Goal: Task Accomplishment & Management: Manage account settings

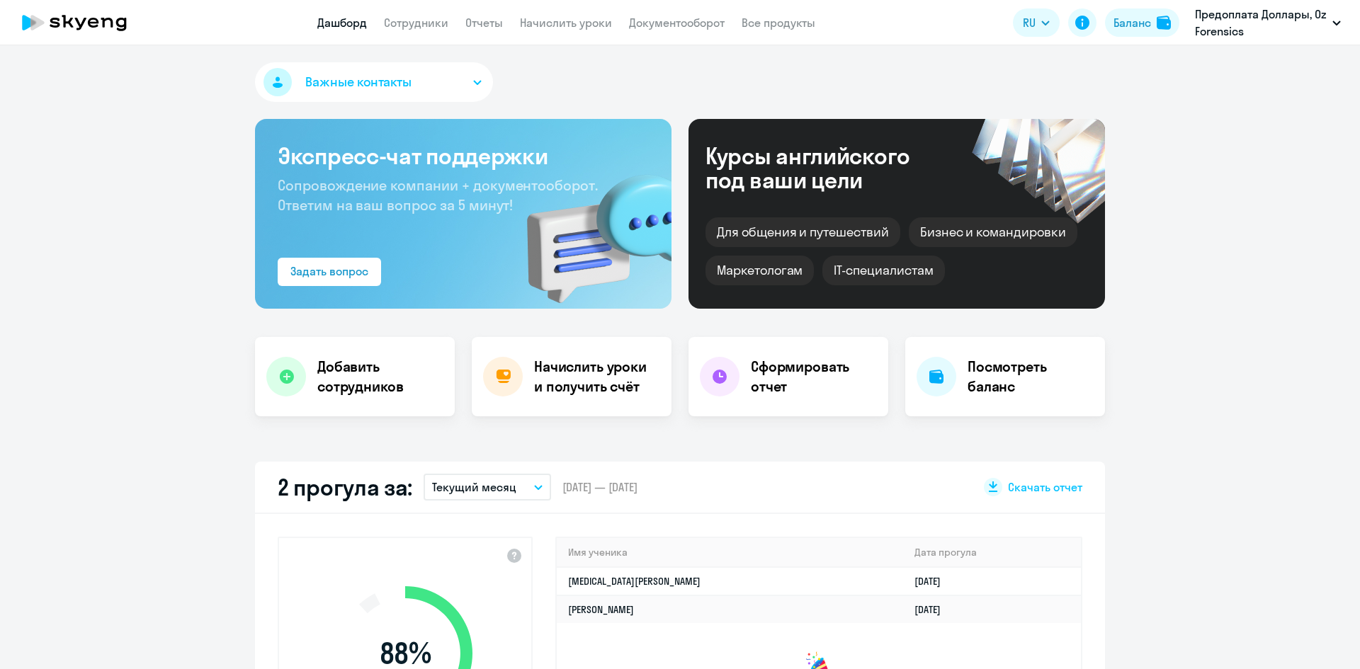
select select "30"
click at [423, 22] on link "Сотрудники" at bounding box center [416, 23] width 64 height 14
select select "30"
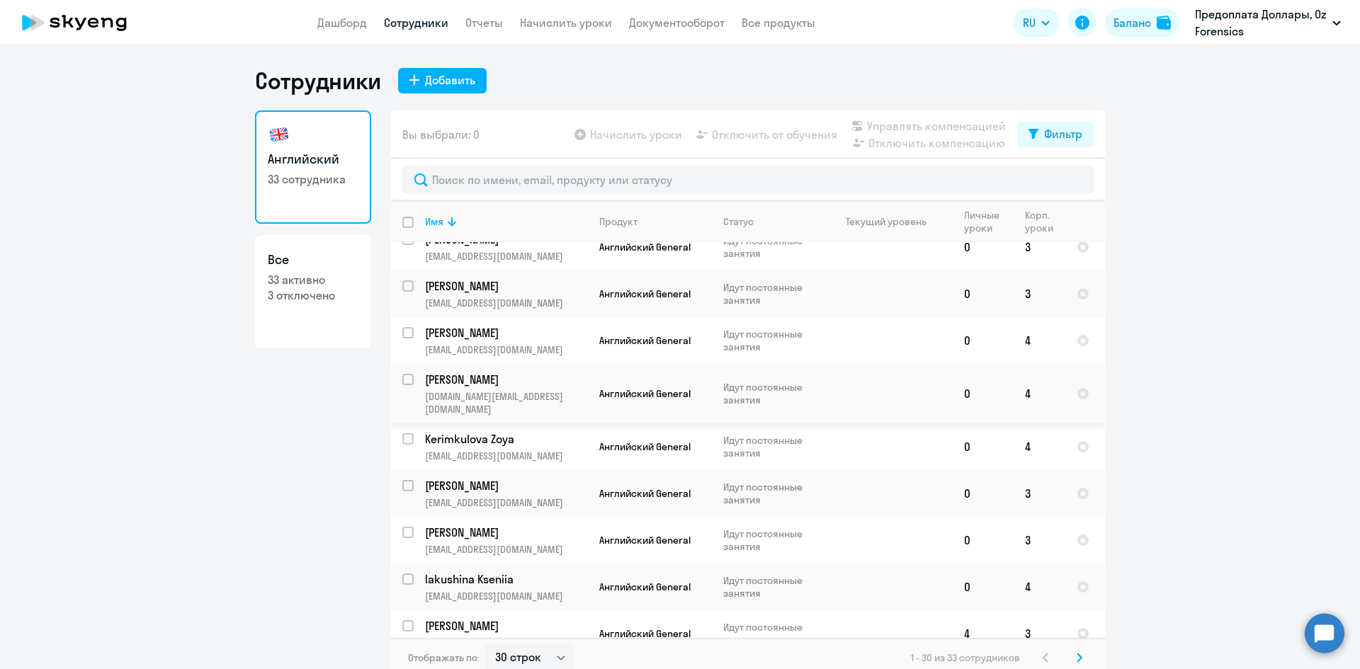
scroll to position [1006, 0]
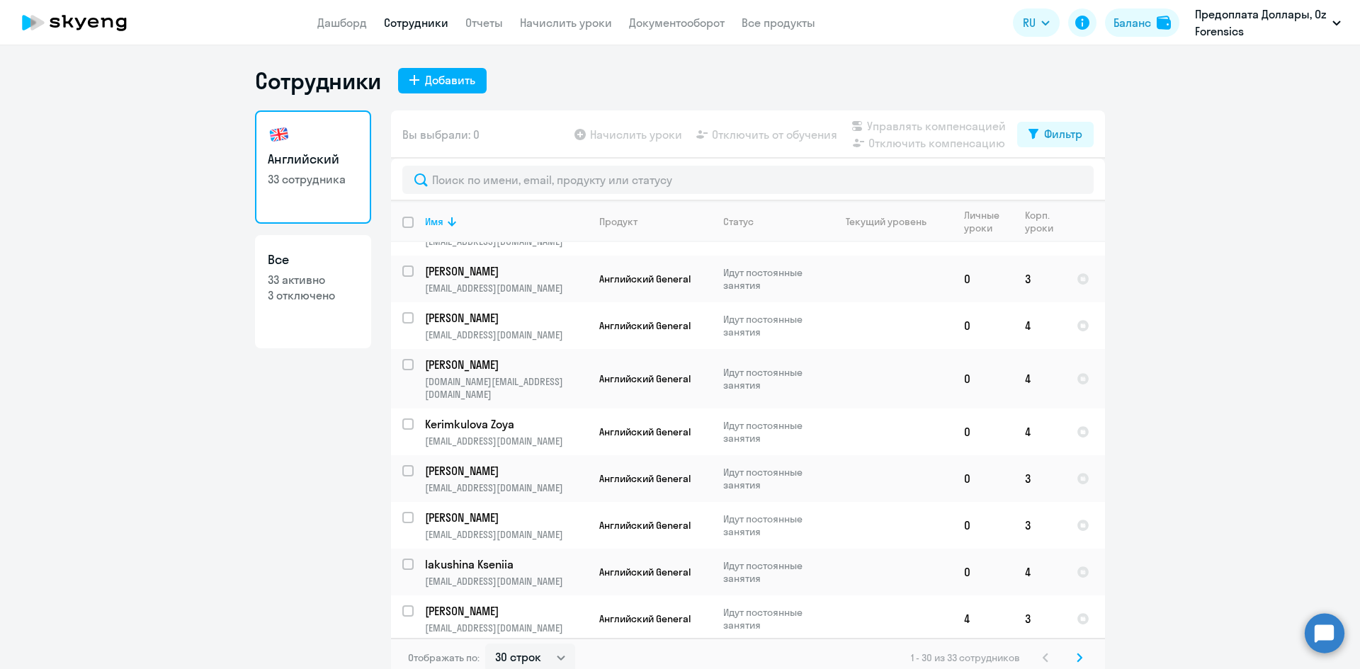
click at [292, 301] on p "3 отключено" at bounding box center [313, 296] width 91 height 16
select select "30"
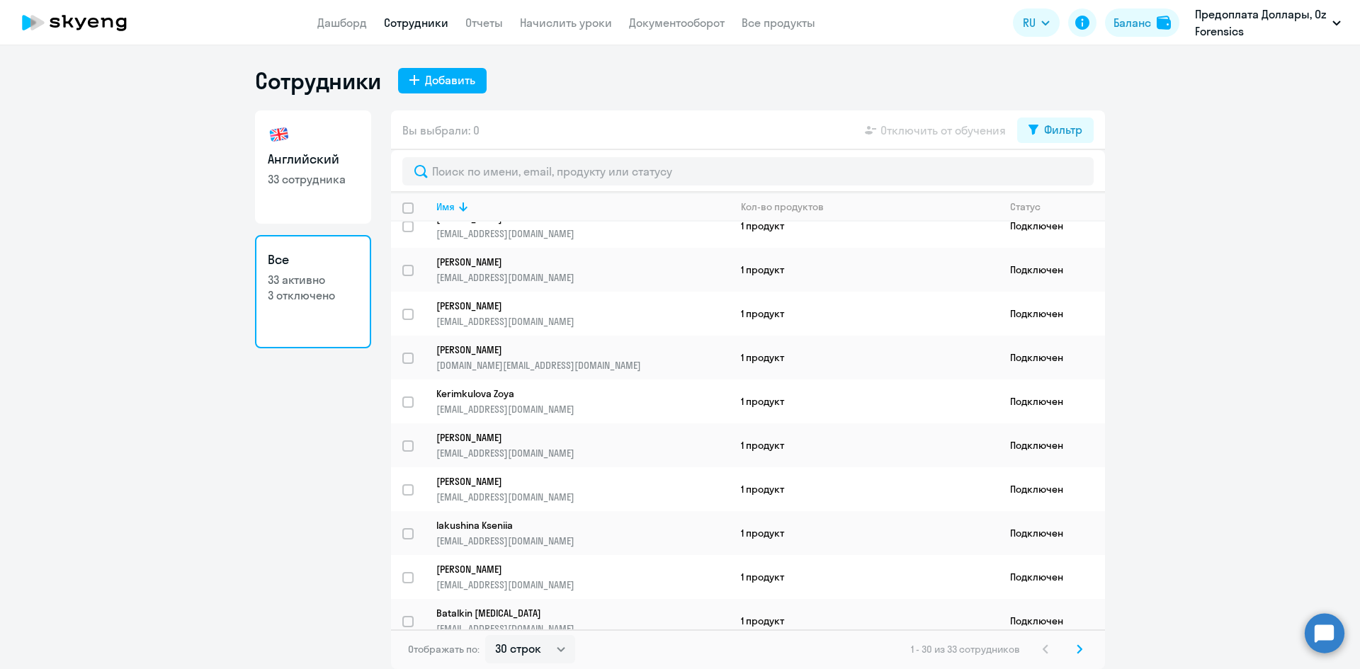
scroll to position [909, 0]
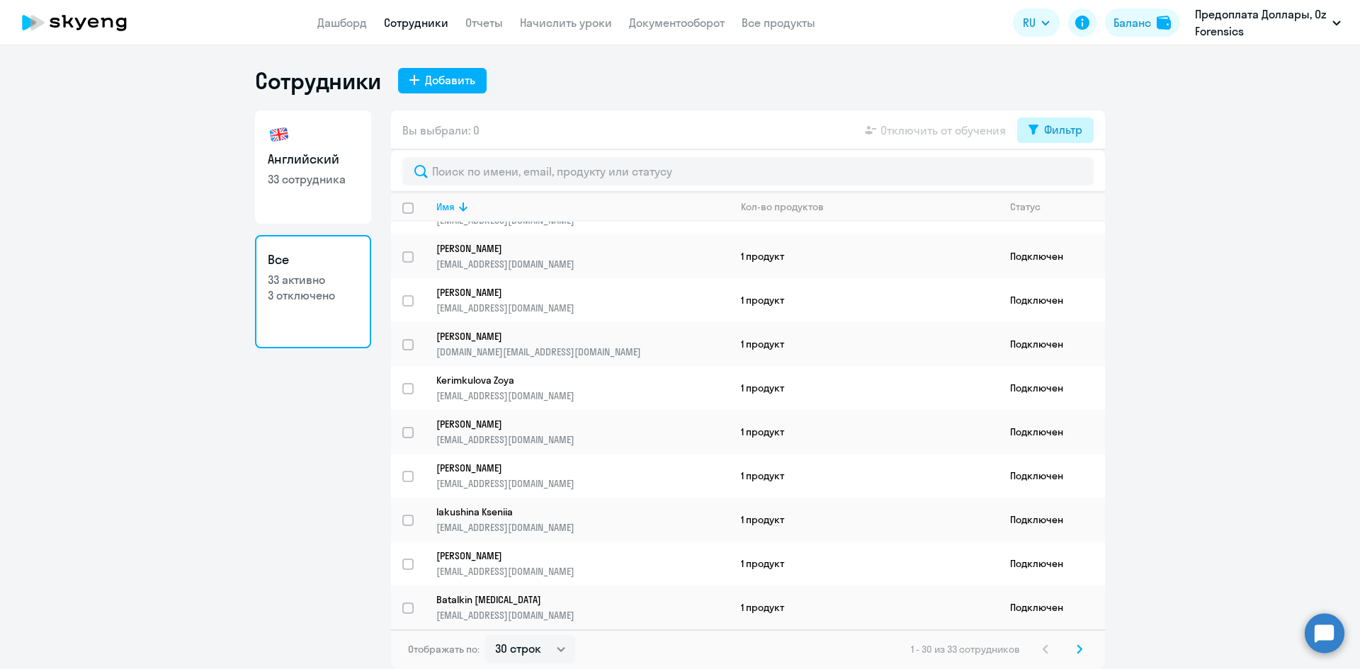
click at [1032, 128] on icon at bounding box center [1033, 130] width 10 height 10
click at [1070, 176] on span at bounding box center [1070, 176] width 24 height 14
click at [1058, 176] on input "checkbox" at bounding box center [1057, 176] width 1 height 1
checkbox input "true"
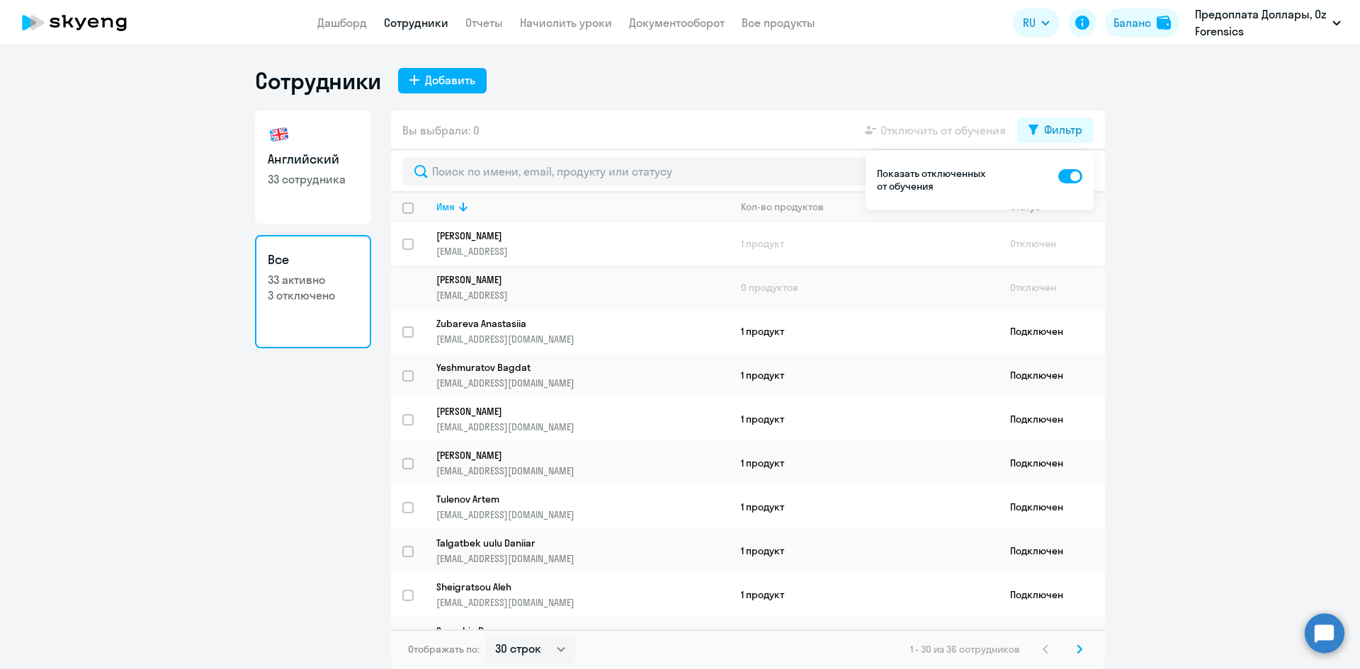
click at [412, 243] on input "select row 15178646" at bounding box center [416, 253] width 28 height 28
checkbox input "true"
click at [1072, 175] on span at bounding box center [1070, 176] width 24 height 14
click at [1058, 176] on input "checkbox" at bounding box center [1057, 176] width 1 height 1
checkbox input "false"
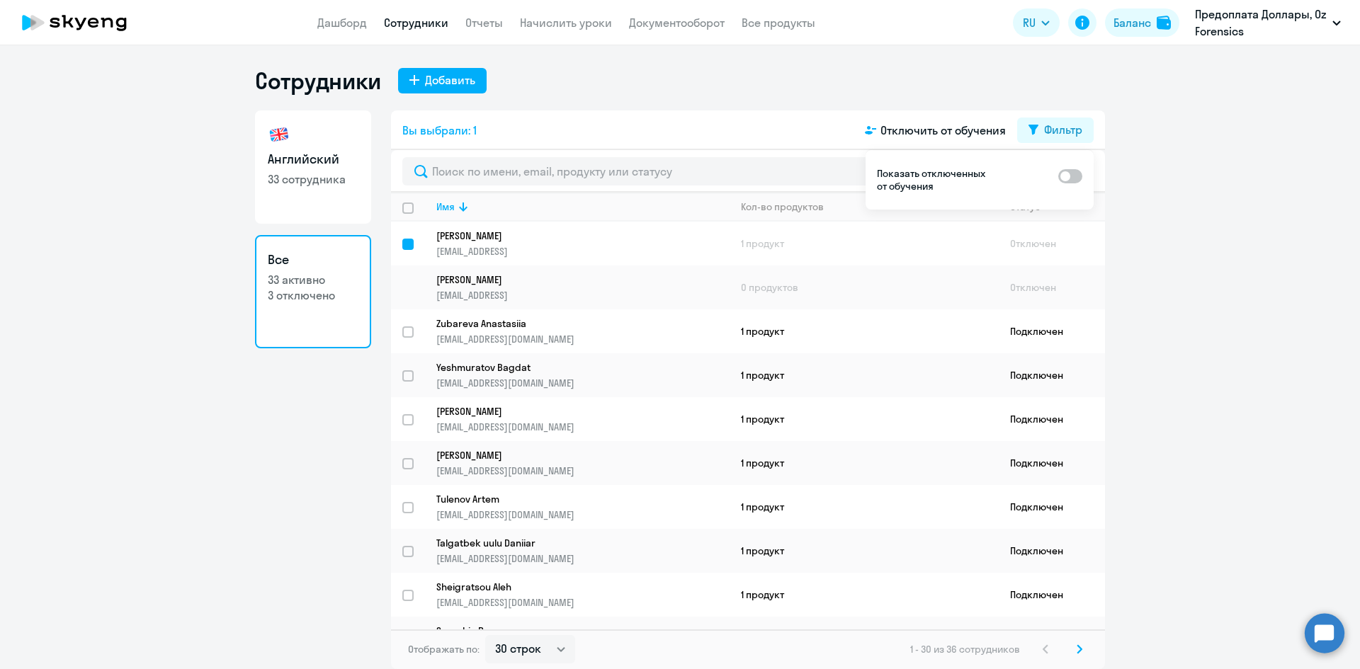
checkbox input "false"
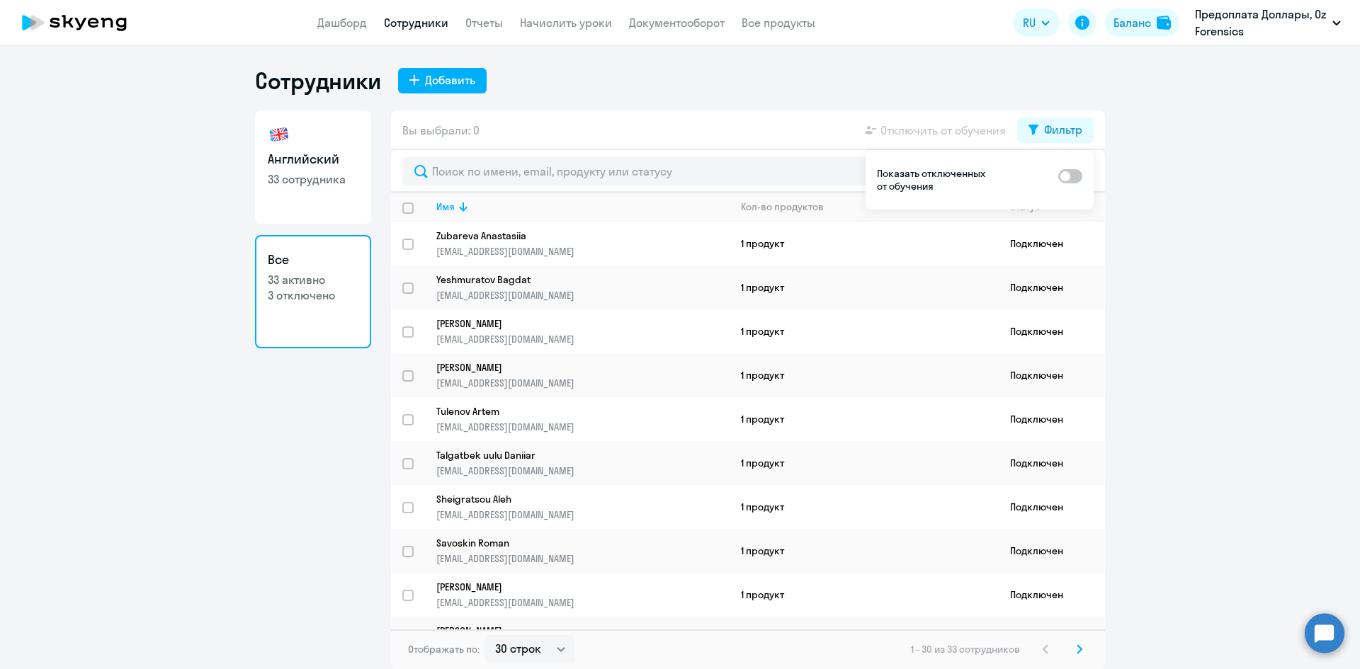
click at [1072, 177] on span at bounding box center [1070, 176] width 24 height 14
click at [1058, 176] on input "checkbox" at bounding box center [1057, 176] width 1 height 1
checkbox input "true"
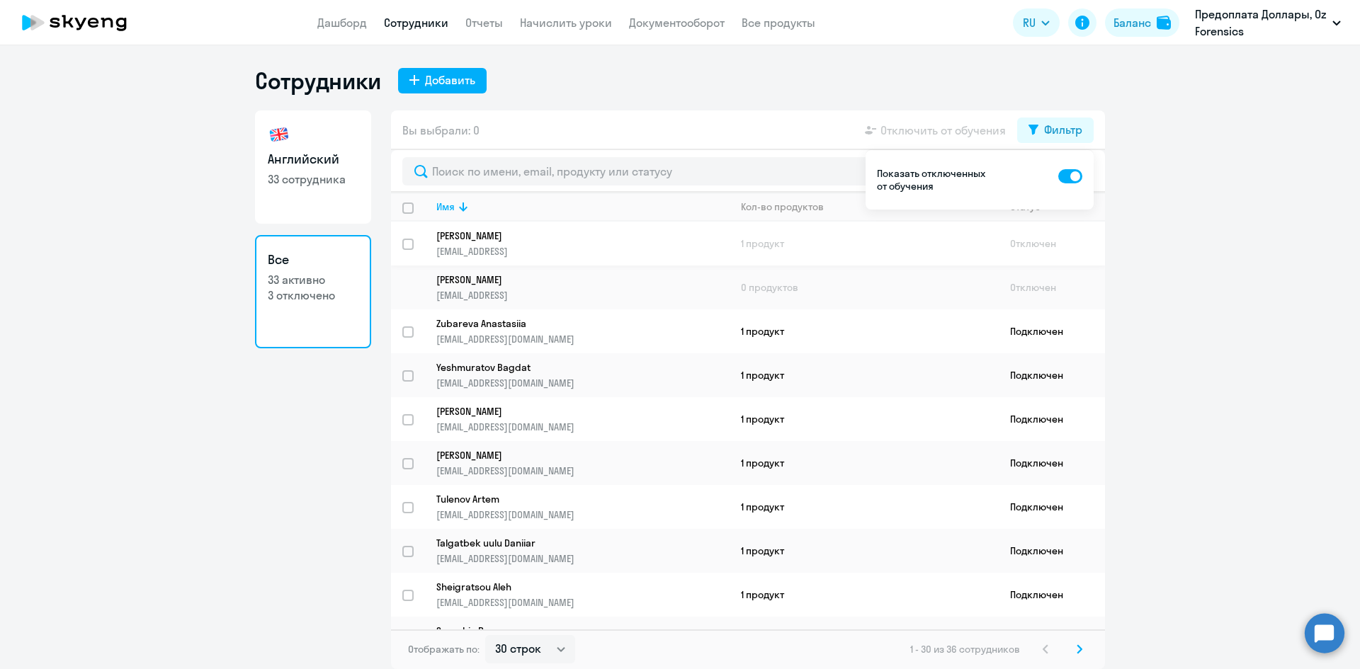
click at [465, 229] on p "[PERSON_NAME]" at bounding box center [572, 235] width 273 height 13
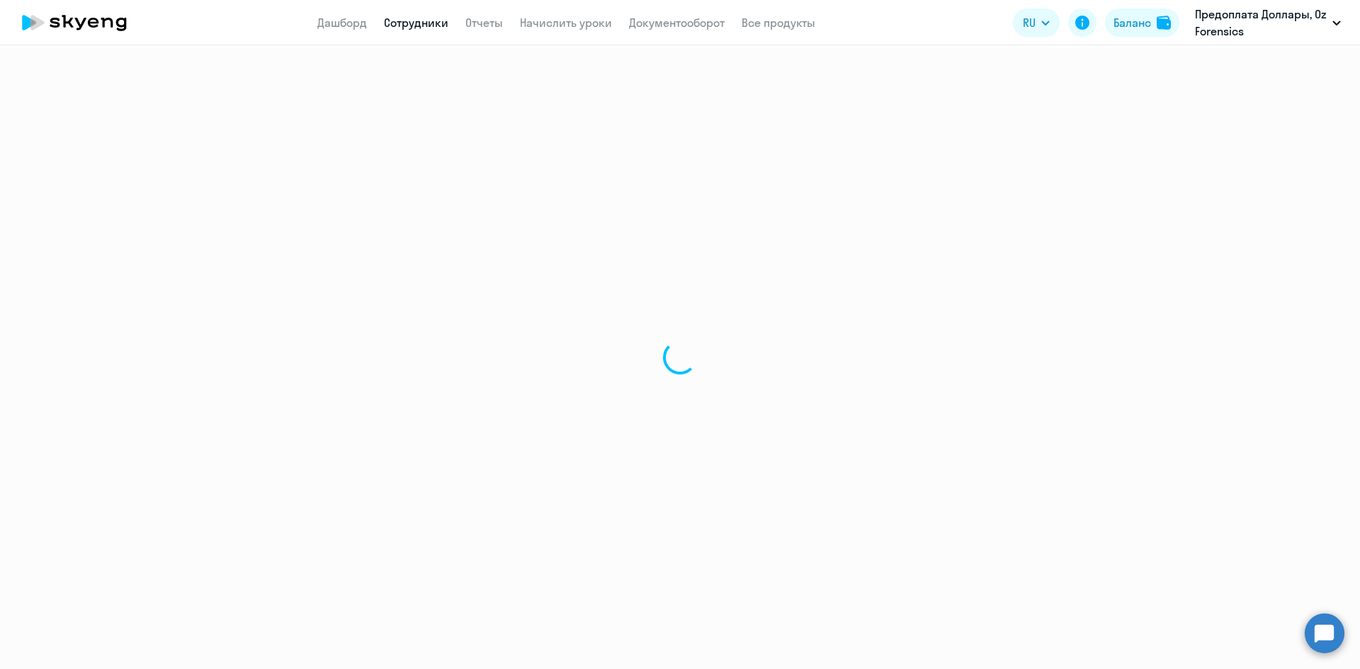
select select "english"
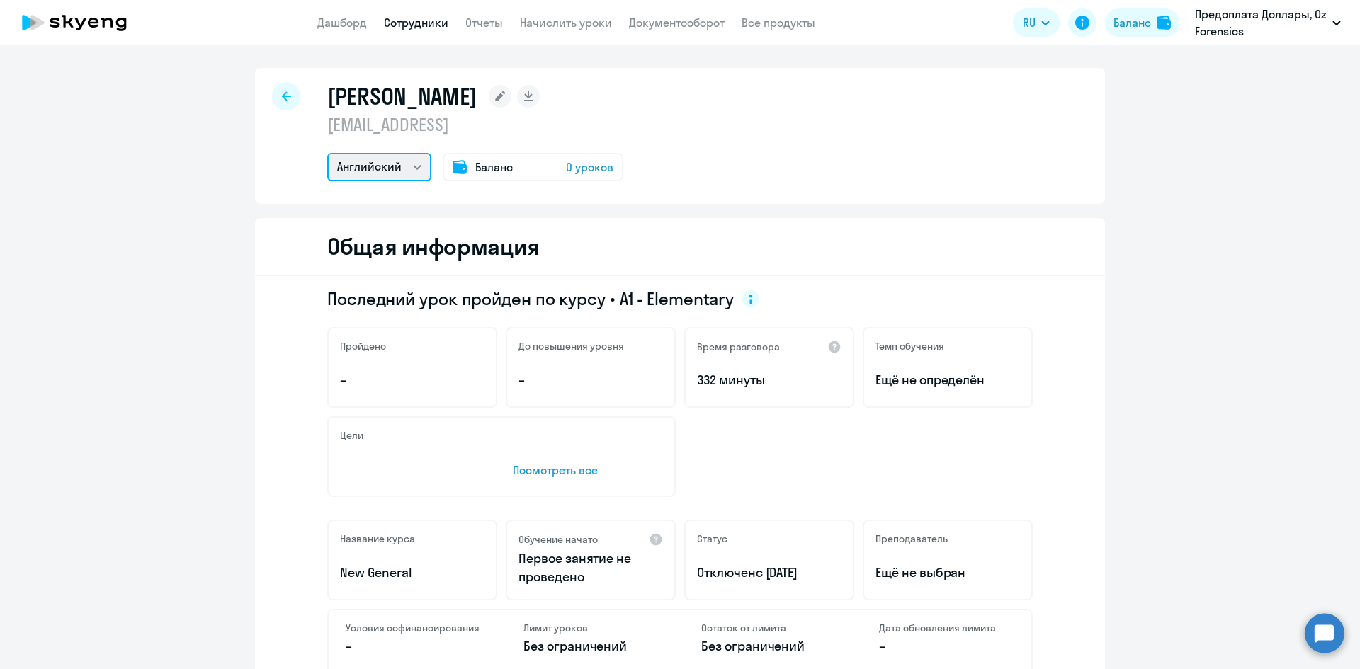
click at [395, 173] on select "Английский" at bounding box center [379, 167] width 104 height 28
click at [572, 167] on span "0 уроков" at bounding box center [589, 167] width 47 height 17
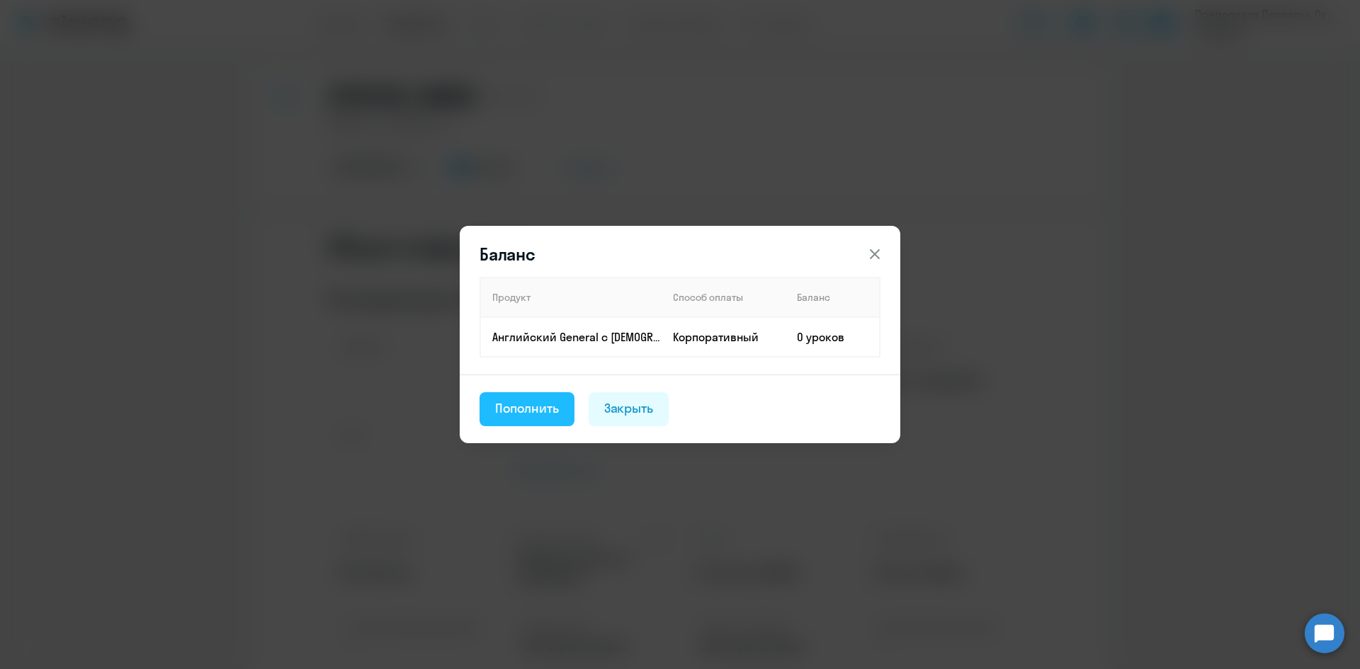
click at [535, 404] on div "Пополнить" at bounding box center [527, 408] width 64 height 18
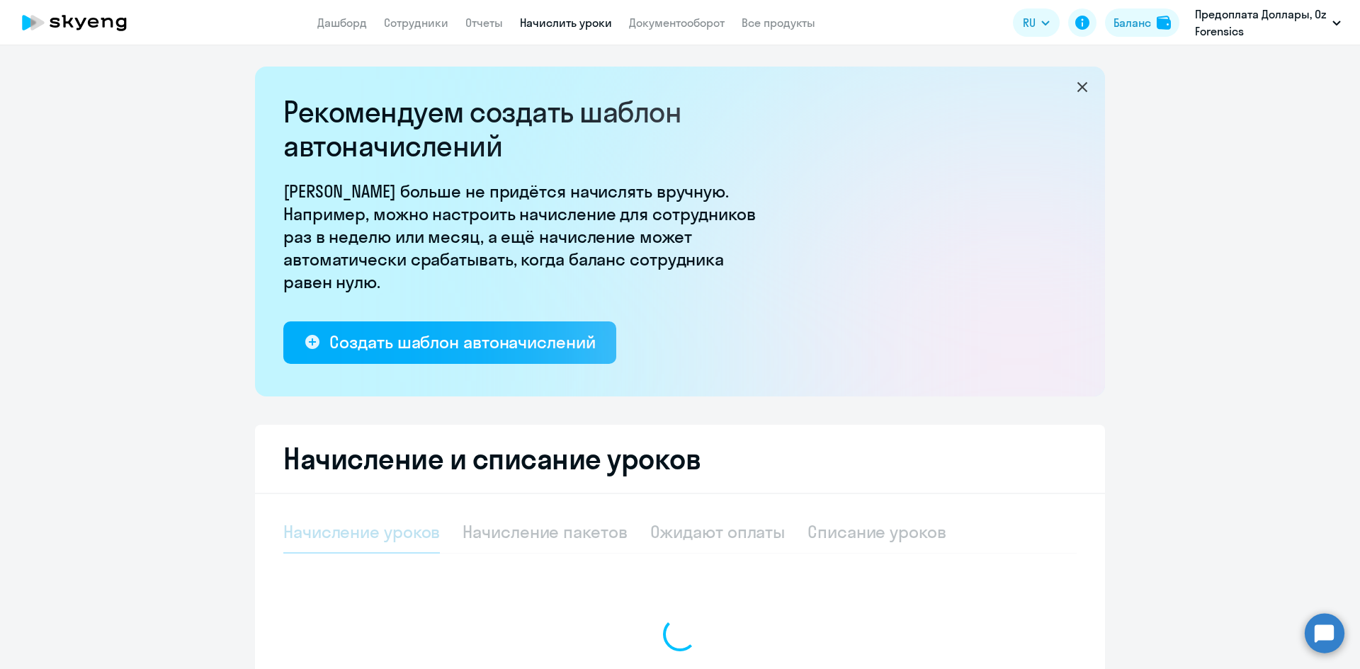
select select "10"
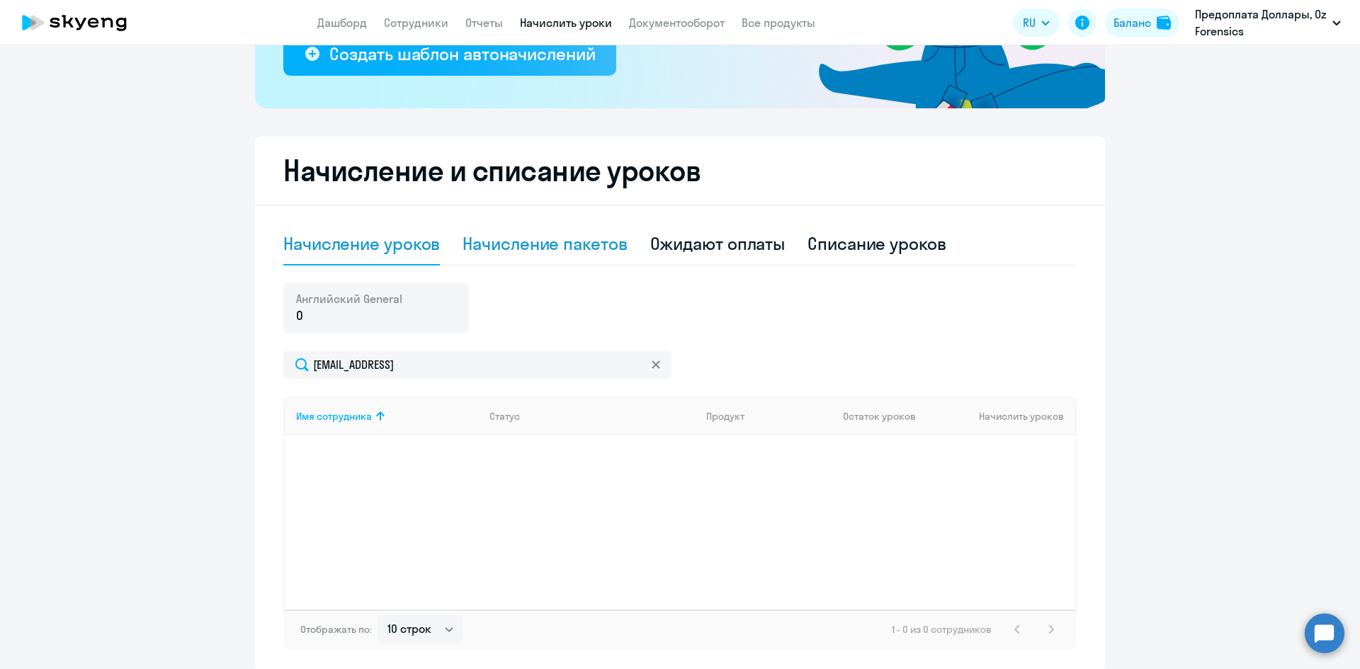
scroll to position [348, 0]
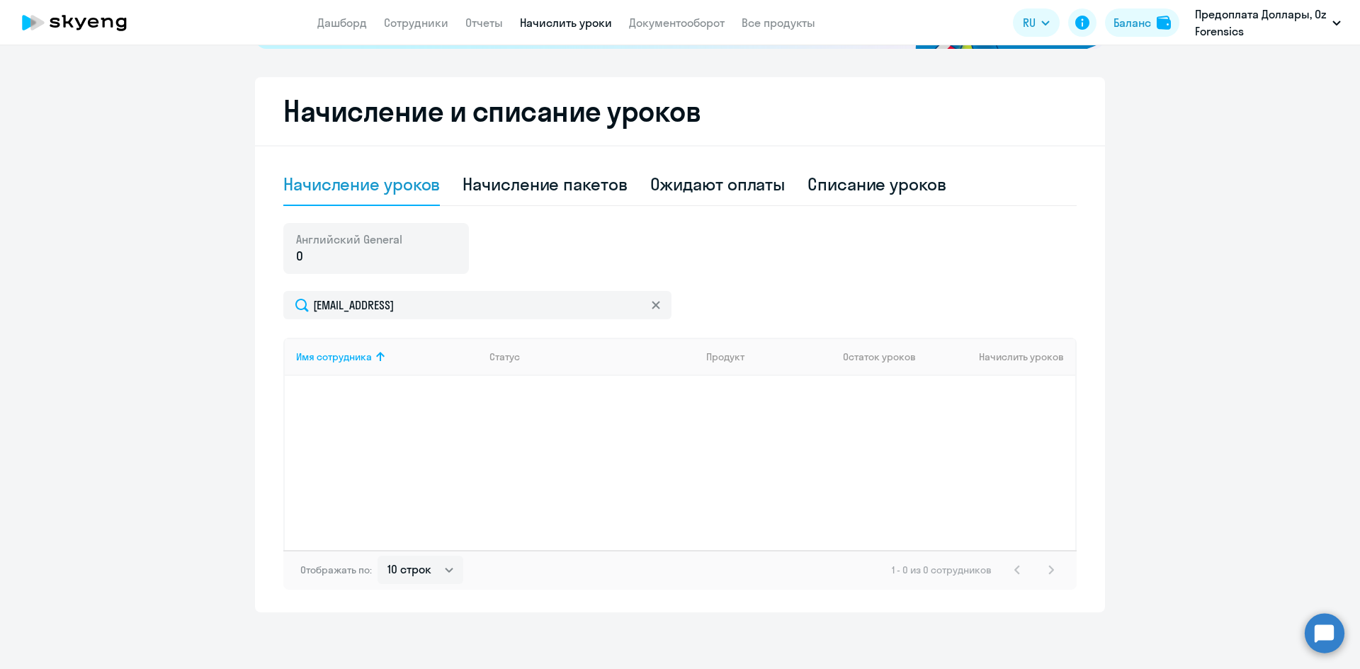
click at [494, 414] on div "Имя сотрудника Статус Продукт Остаток уроков Начислить уроков" at bounding box center [679, 444] width 793 height 212
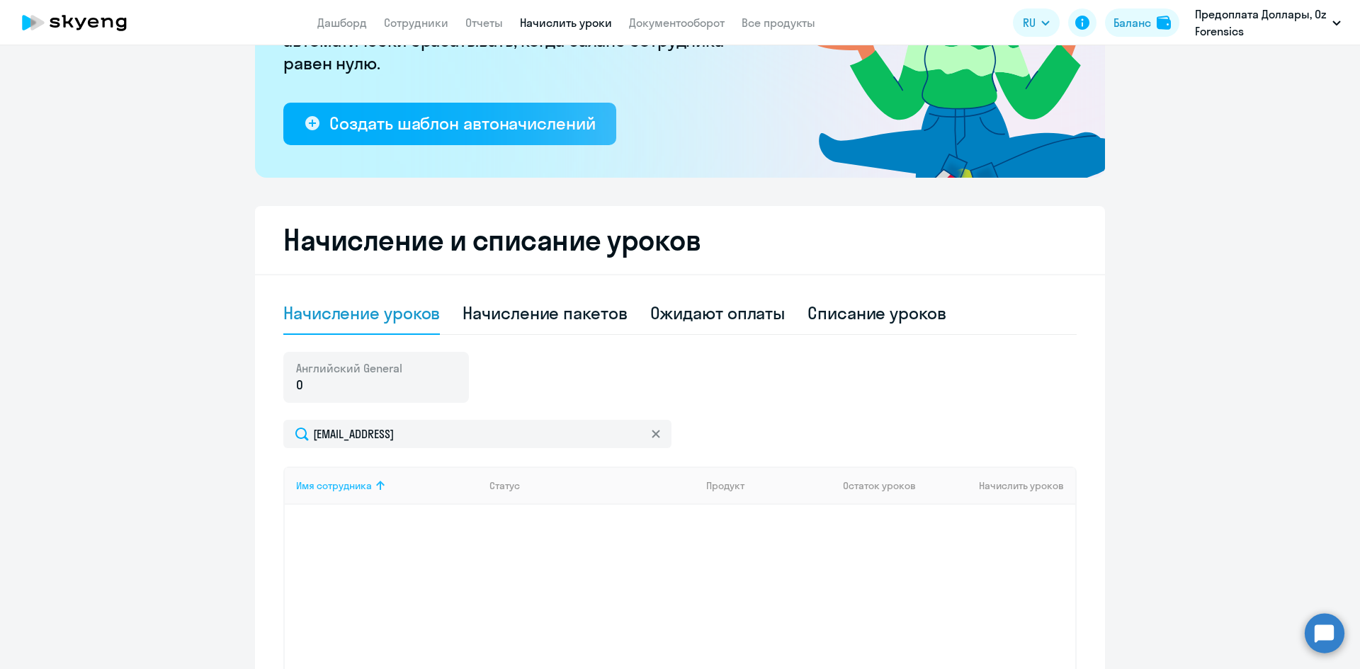
scroll to position [206, 0]
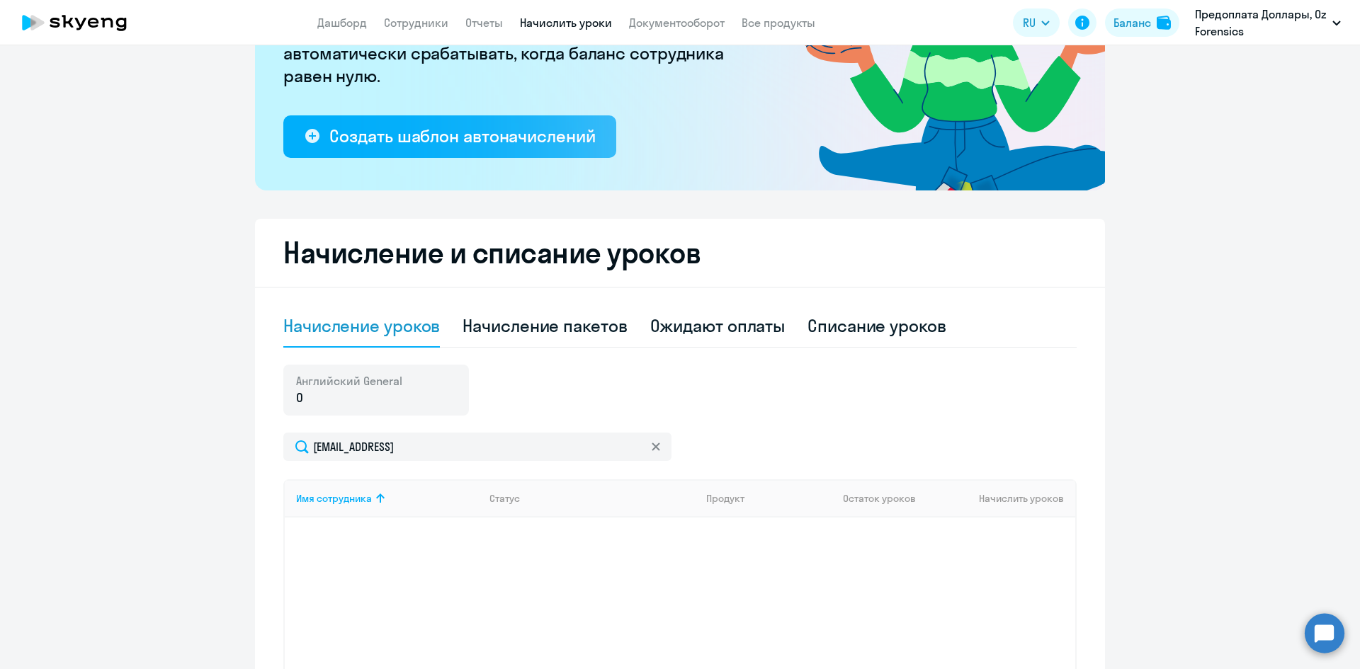
click at [363, 395] on p "0" at bounding box center [349, 398] width 106 height 18
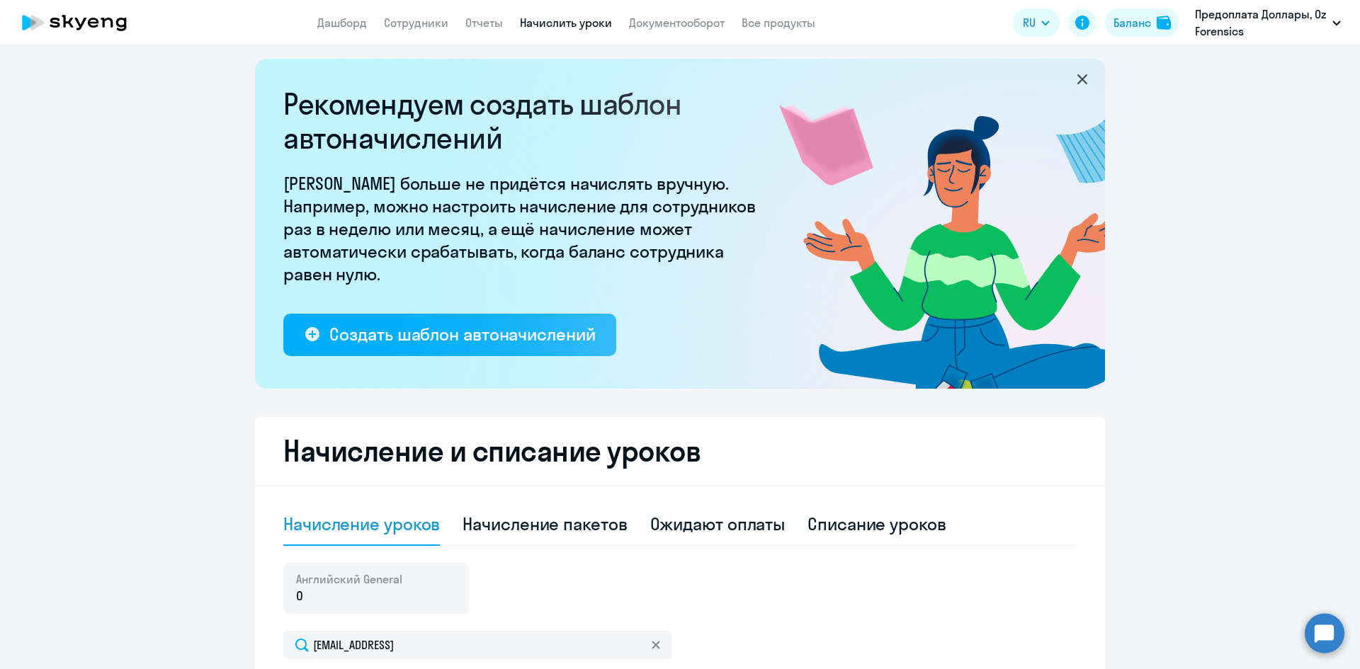
scroll to position [0, 0]
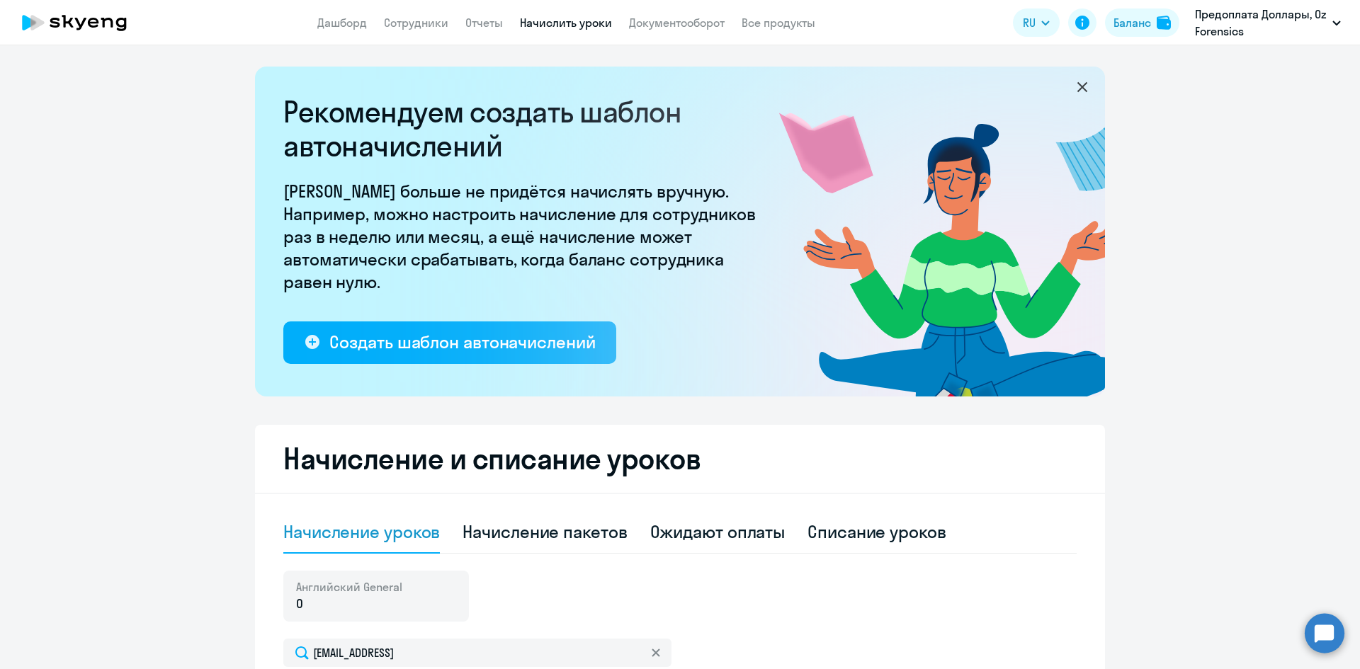
click at [1076, 86] on icon at bounding box center [1082, 87] width 17 height 17
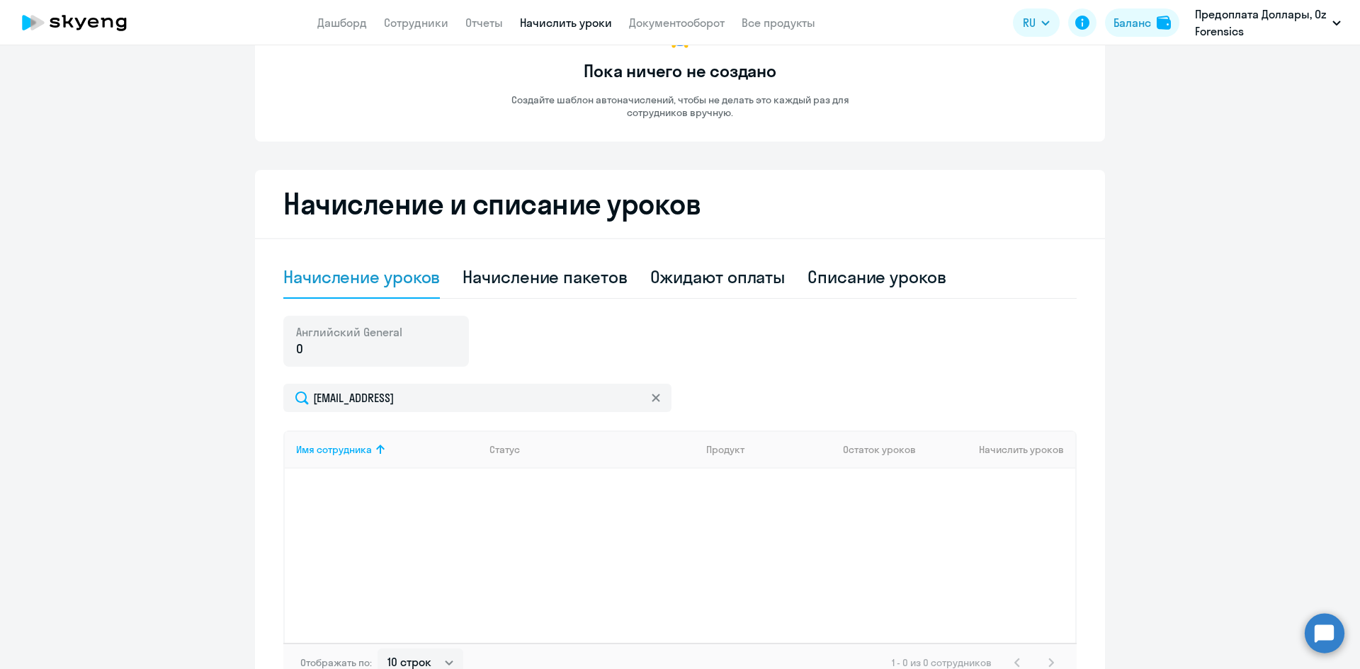
scroll to position [142, 0]
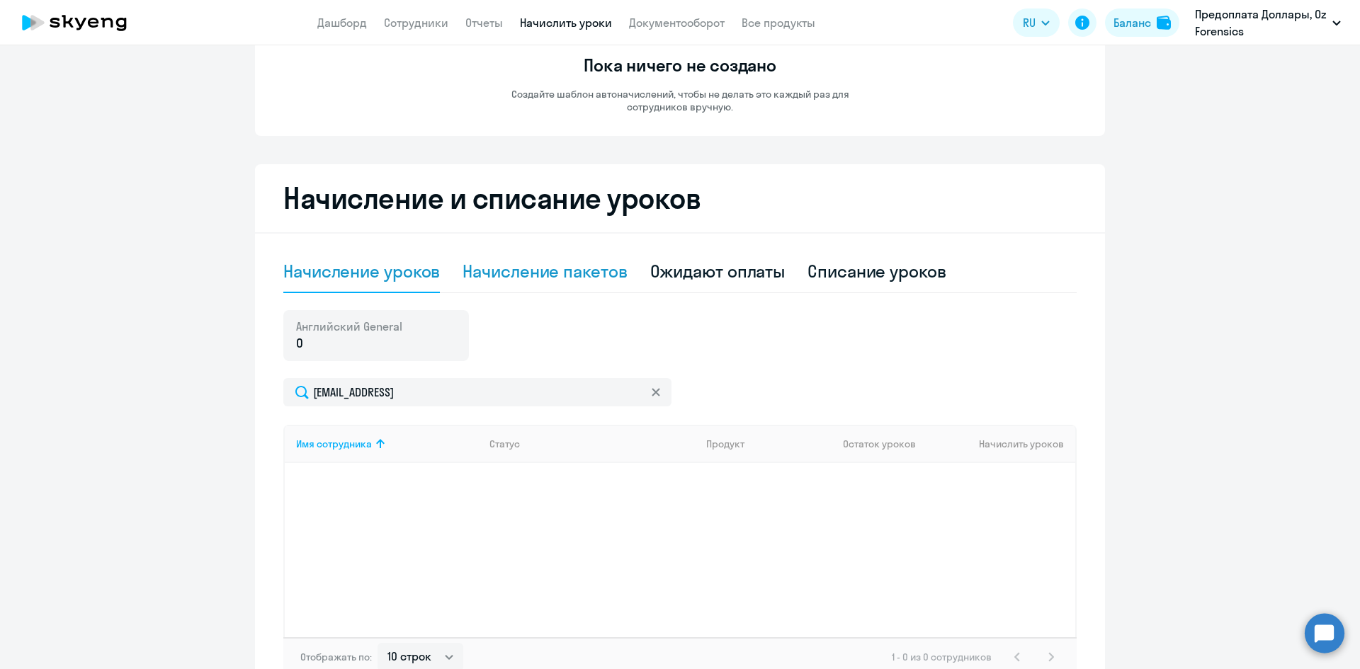
click at [576, 273] on div "Начисление пакетов" at bounding box center [544, 271] width 164 height 23
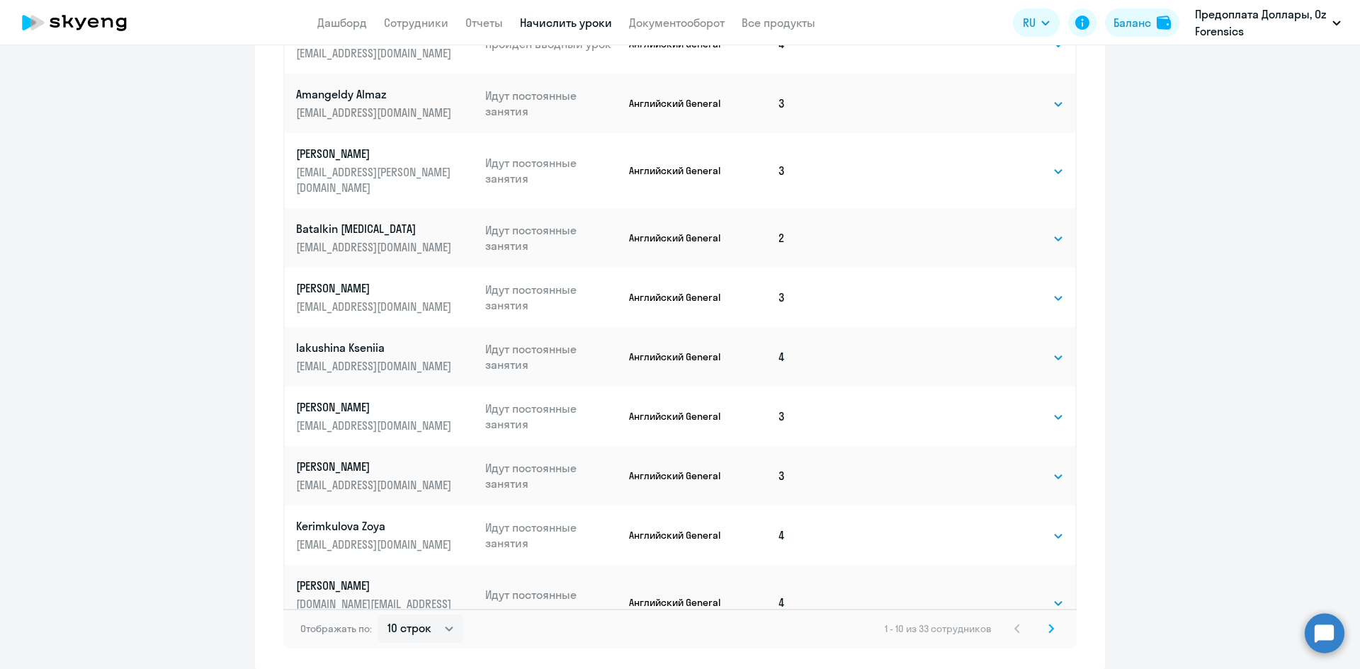
scroll to position [707, 0]
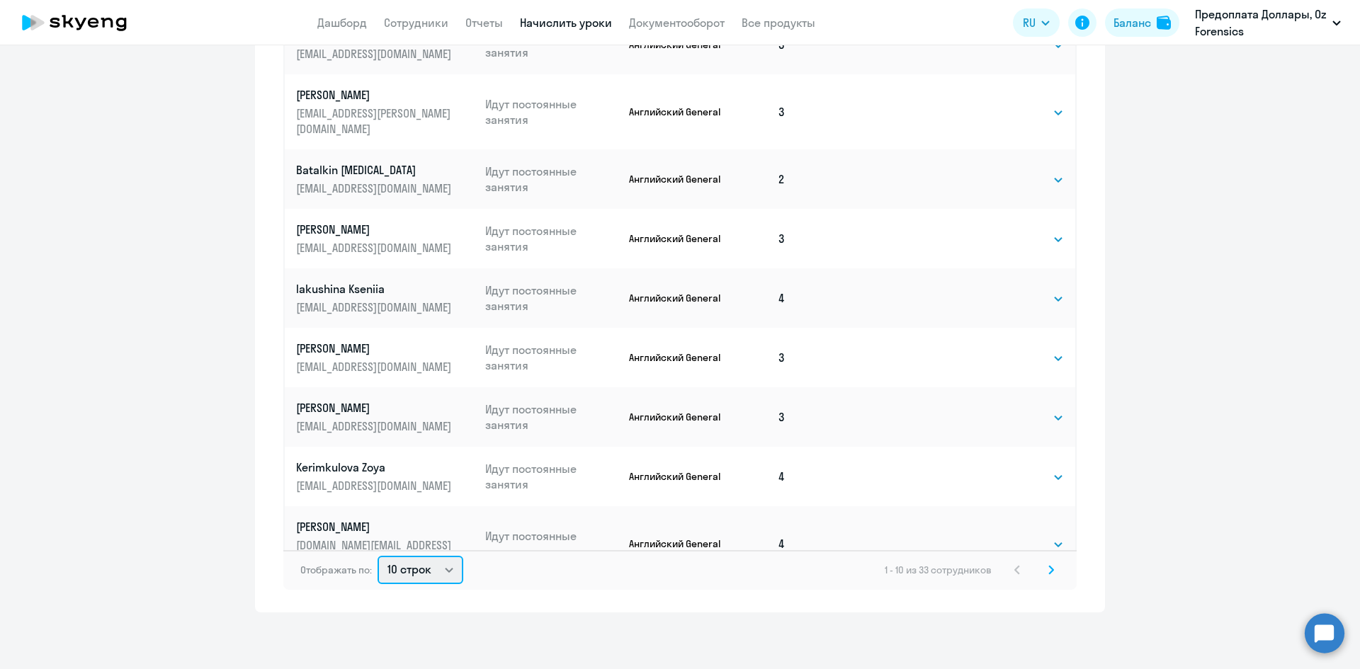
click at [440, 574] on select "10 строк 30 строк 50 строк" at bounding box center [420, 570] width 86 height 28
select select "50"
click at [377, 556] on select "10 строк 30 строк 50 строк" at bounding box center [420, 570] width 86 height 28
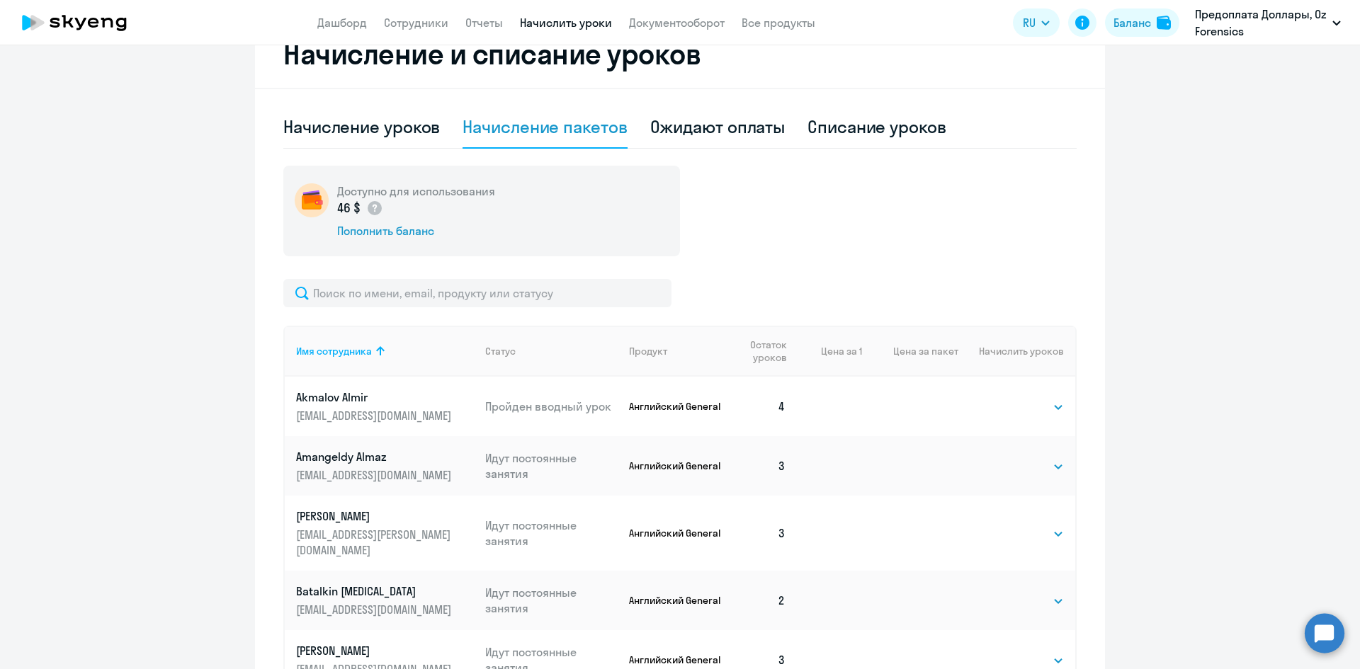
scroll to position [283, 0]
